Goal: Browse casually

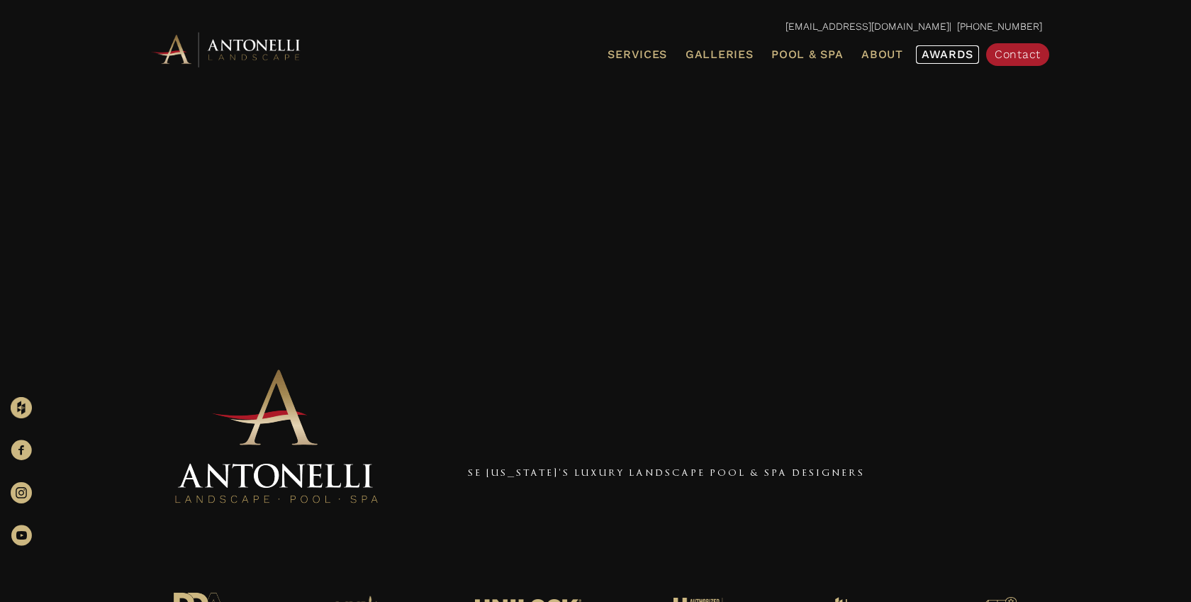
click at [955, 58] on span "Awards" at bounding box center [947, 53] width 52 height 13
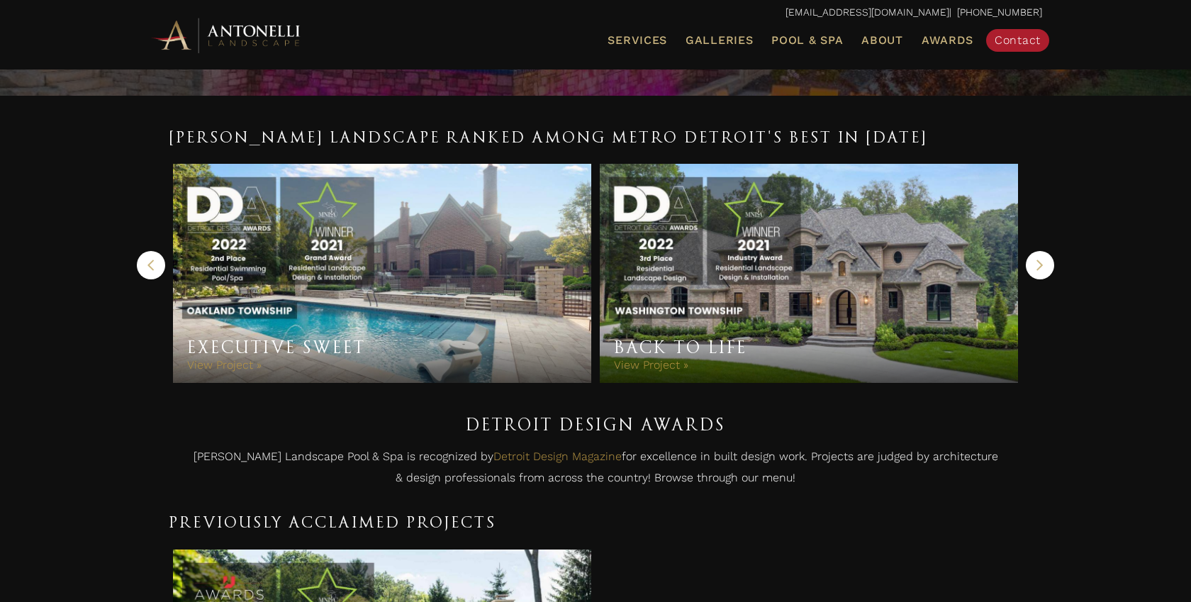
scroll to position [218, 0]
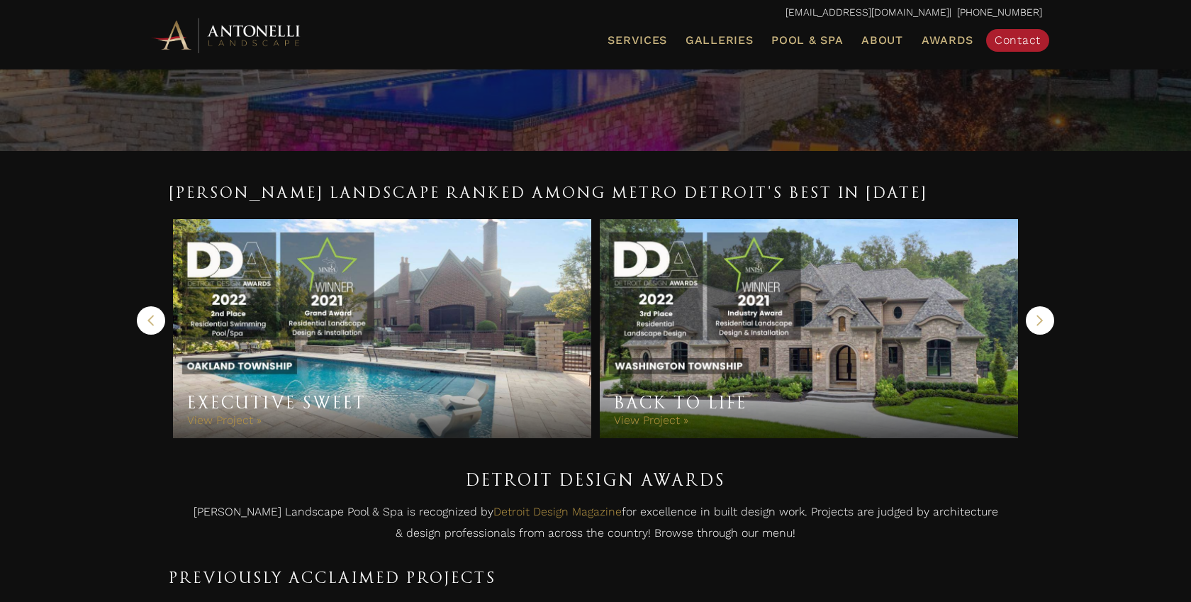
click at [1031, 326] on button "Next" at bounding box center [1039, 320] width 28 height 28
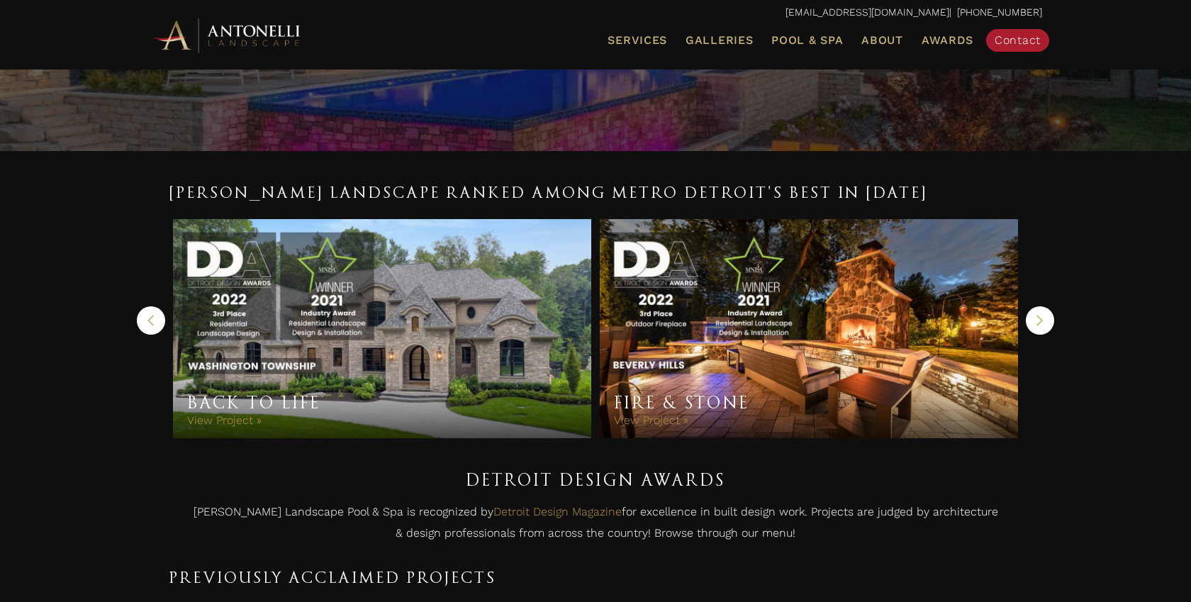
click at [1031, 326] on button "Next" at bounding box center [1039, 320] width 28 height 28
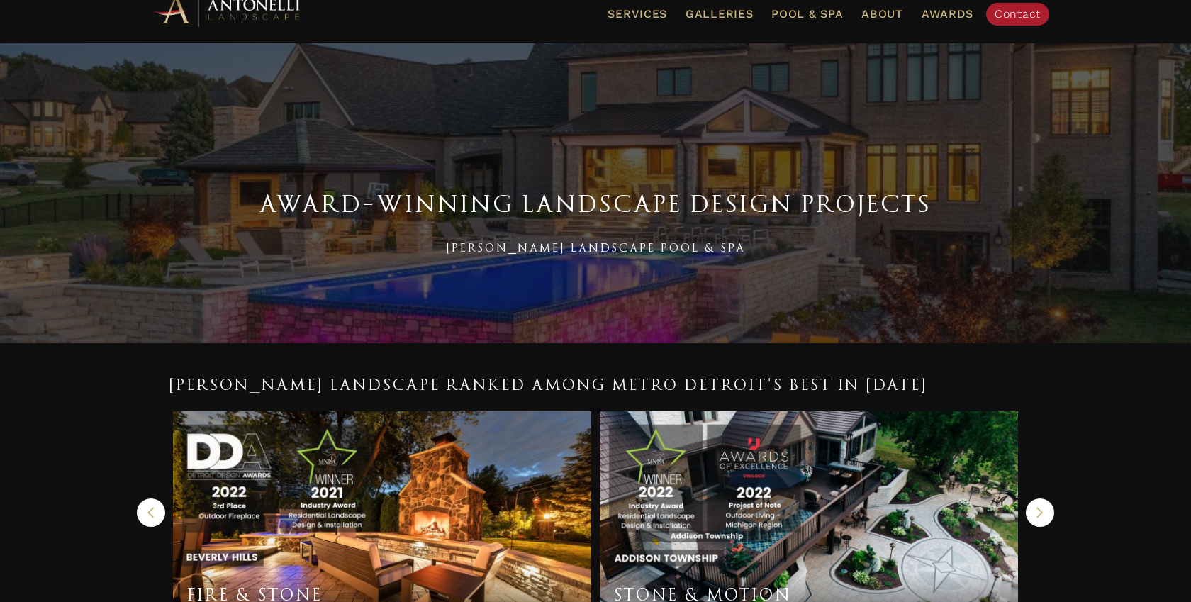
scroll to position [0, 0]
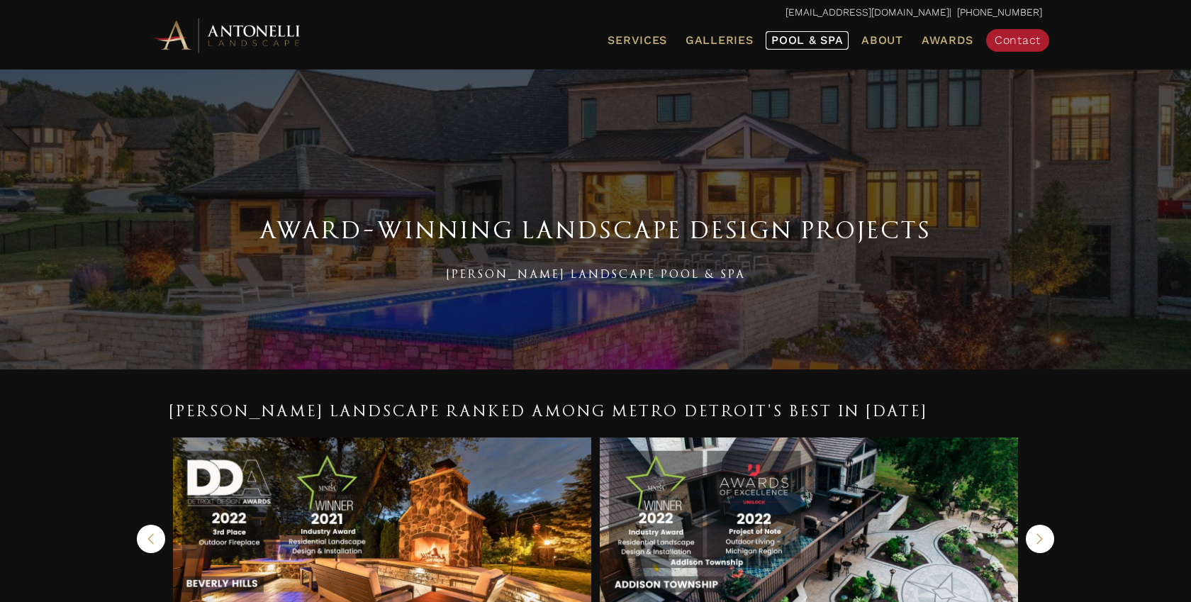
click at [804, 38] on span "Pool & Spa" at bounding box center [807, 39] width 72 height 13
